Goal: Transaction & Acquisition: Book appointment/travel/reservation

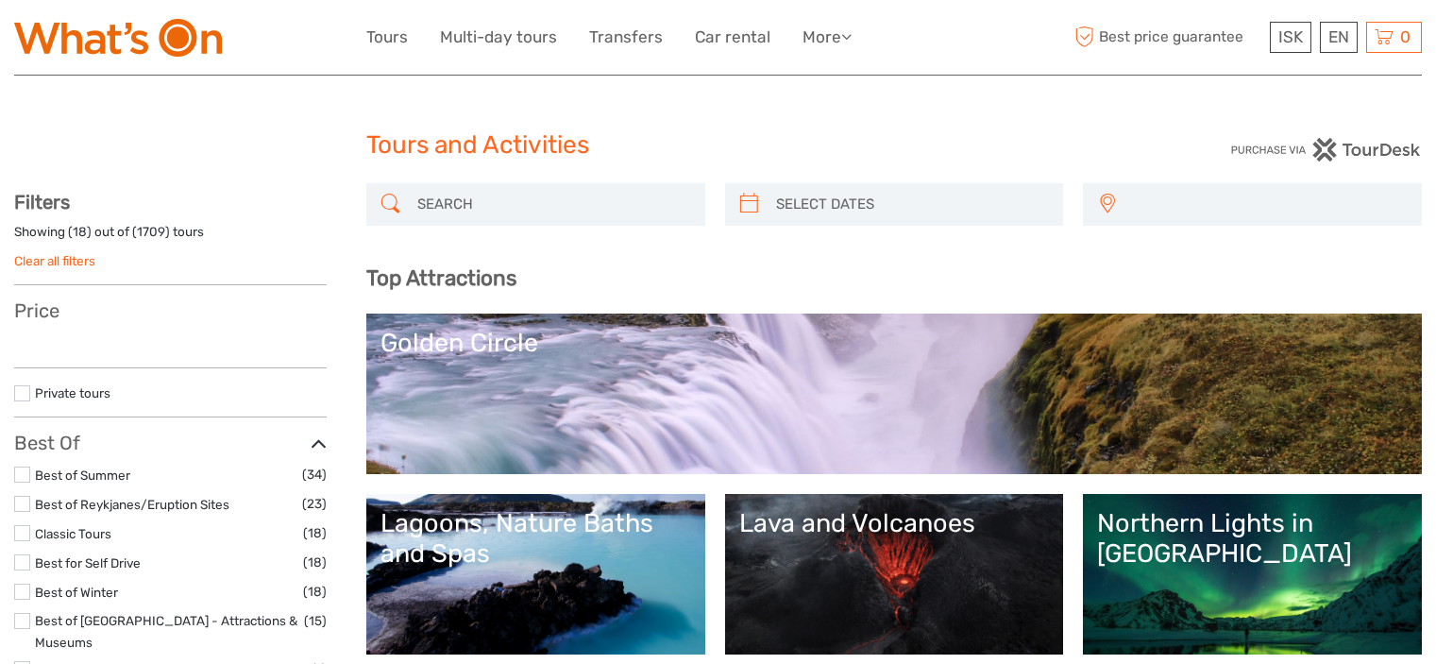
select select
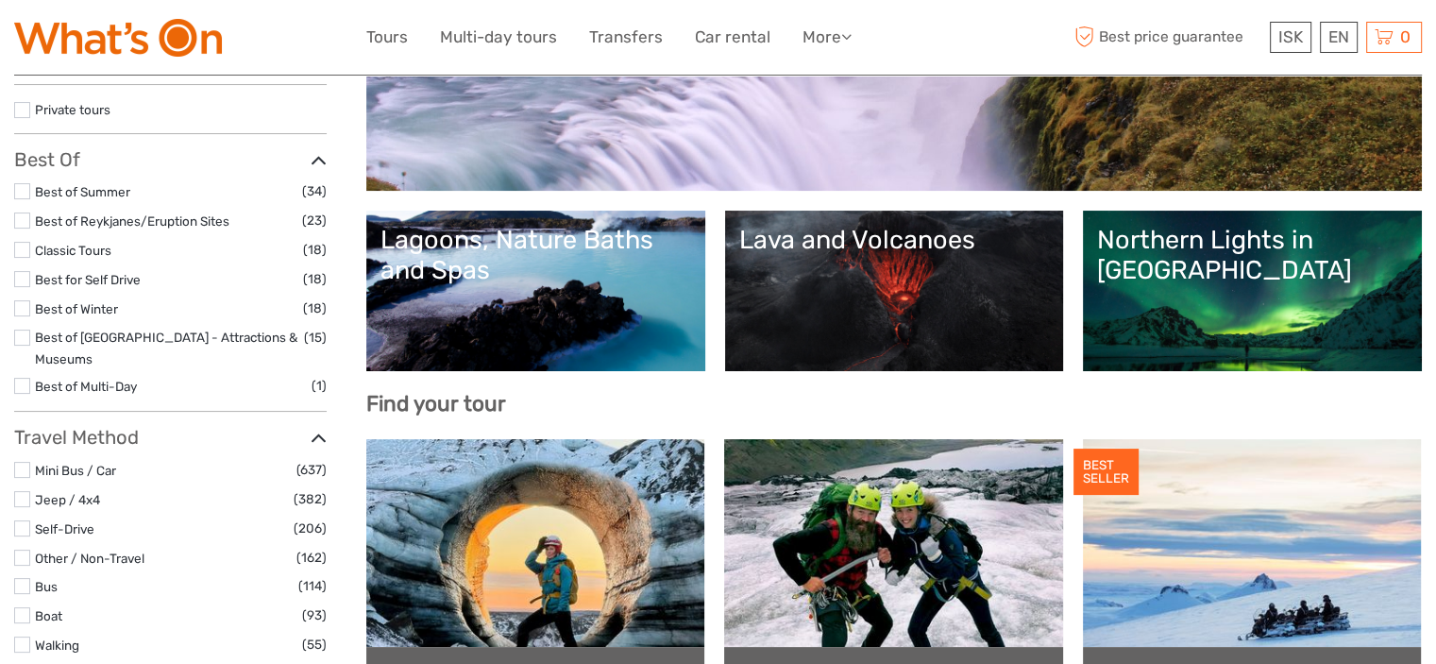
select select
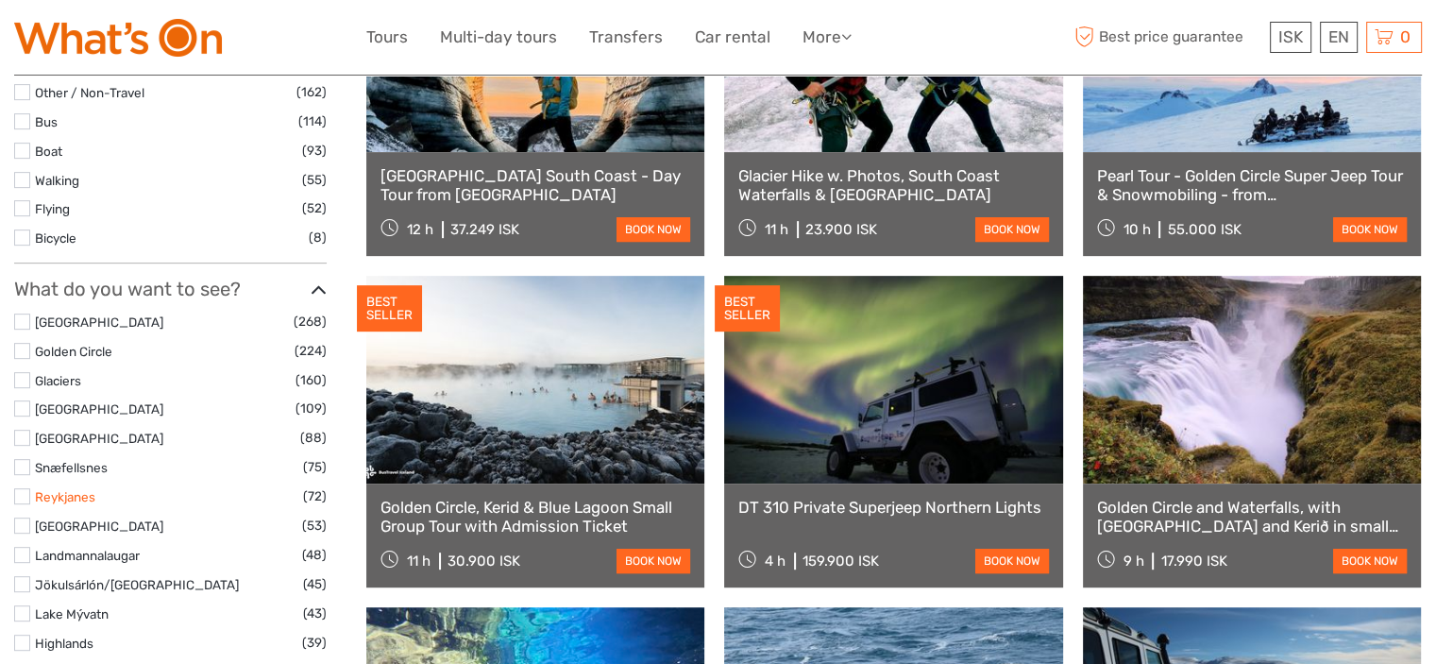
scroll to position [850, 0]
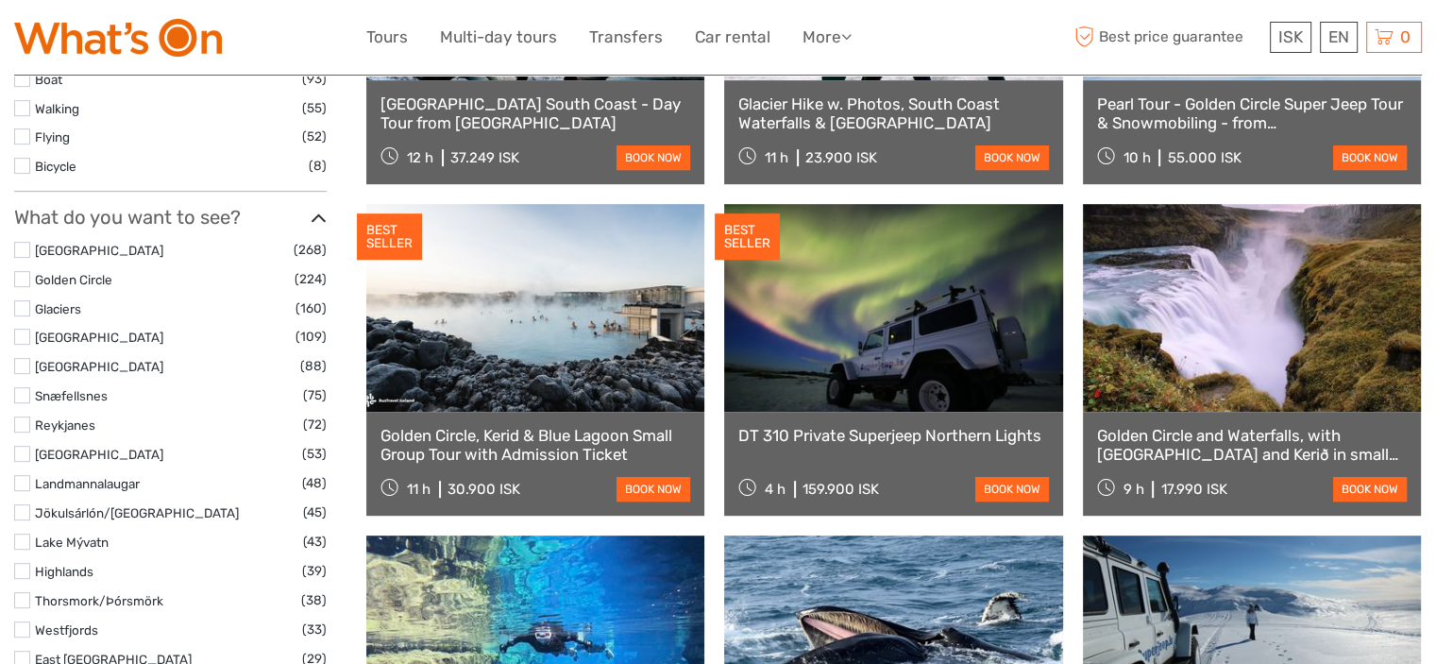
click at [23, 504] on label at bounding box center [22, 512] width 16 height 16
click at [0, 0] on input "checkbox" at bounding box center [0, 0] width 0 height 0
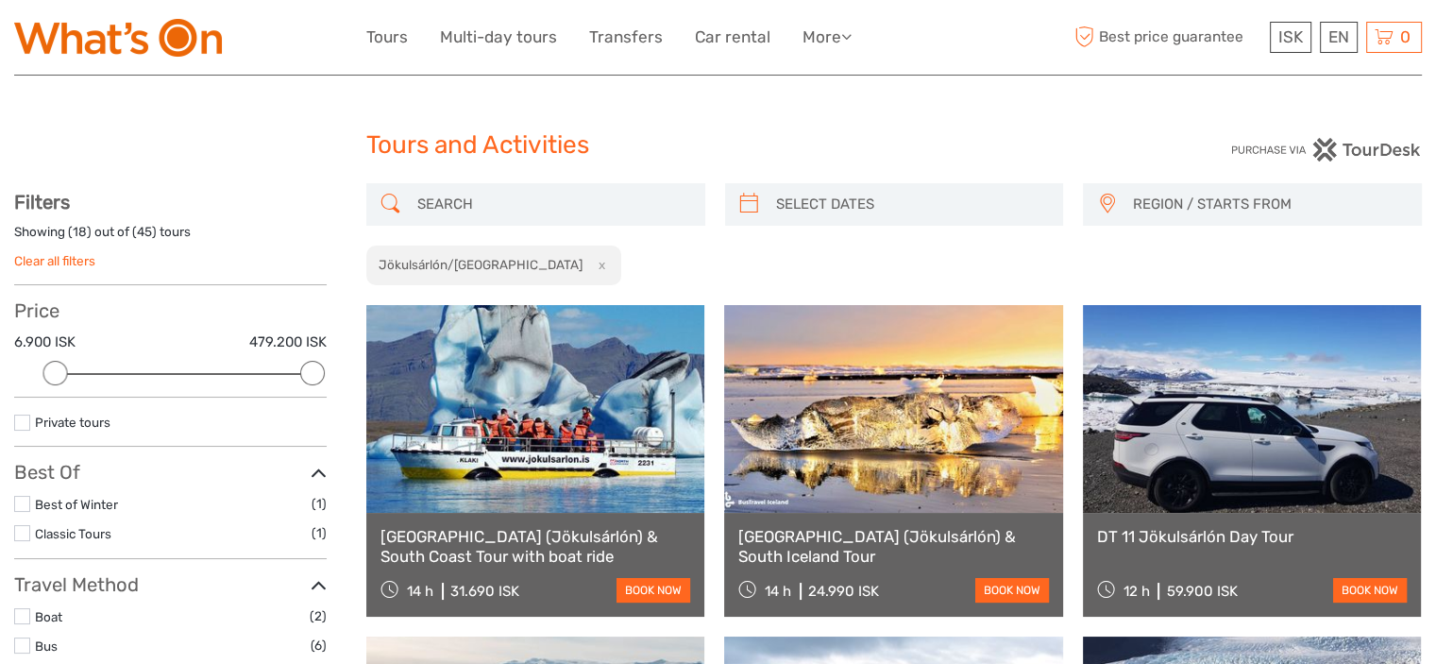
click at [1337, 236] on div "REGION / STARTS FROM [GEOGRAPHIC_DATA] East North Northeast [GEOGRAPHIC_DATA] /…" at bounding box center [893, 234] width 1055 height 103
